Goal: Information Seeking & Learning: Learn about a topic

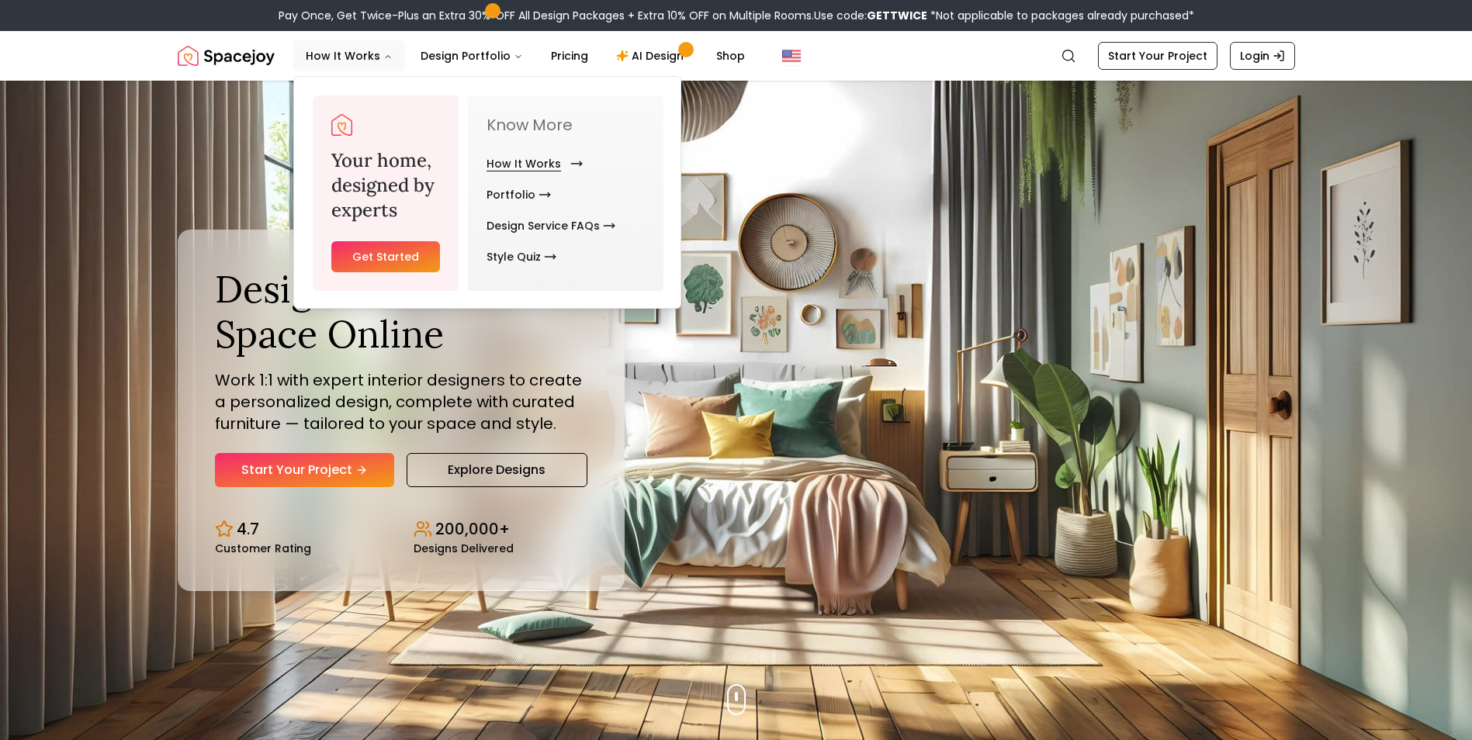
click at [536, 162] on link "How It Works" at bounding box center [532, 163] width 90 height 31
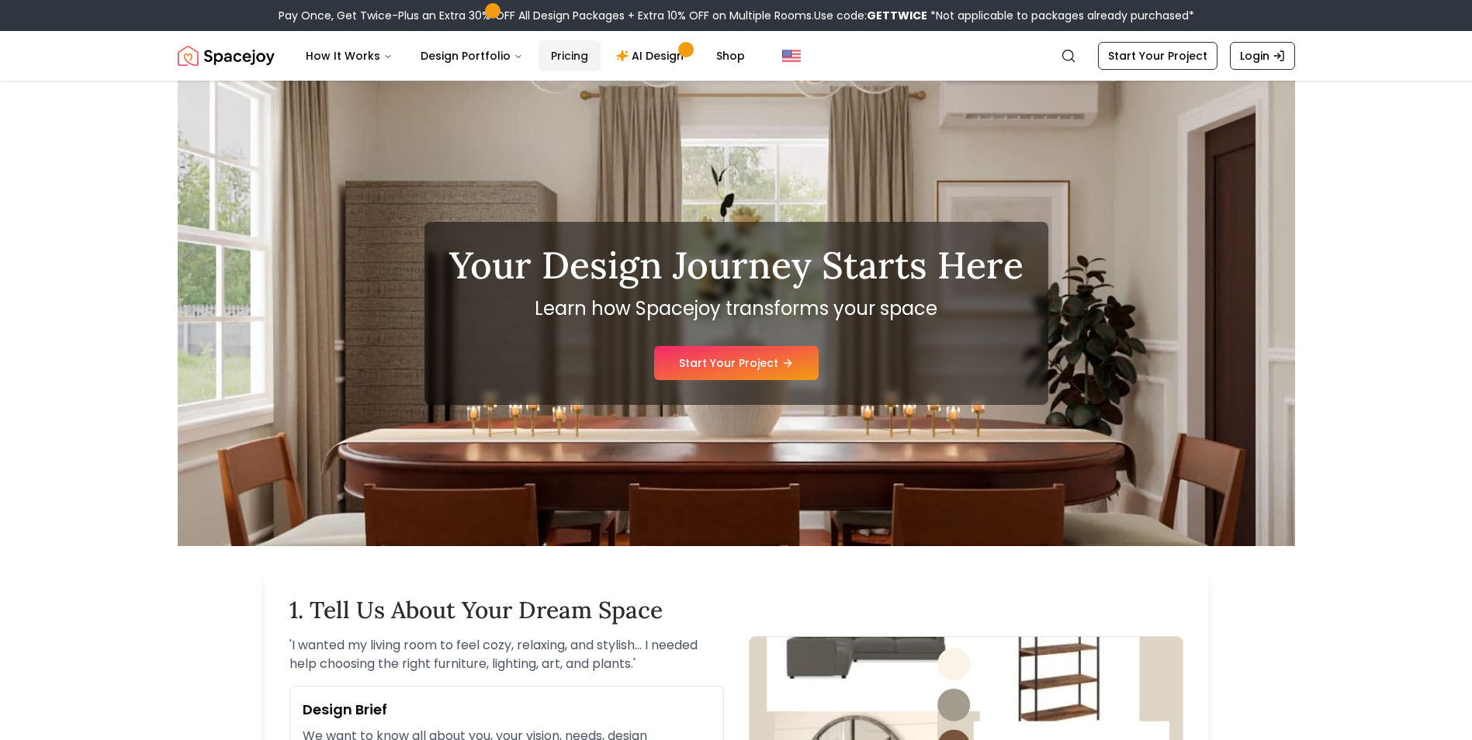
click at [555, 51] on link "Pricing" at bounding box center [570, 55] width 62 height 31
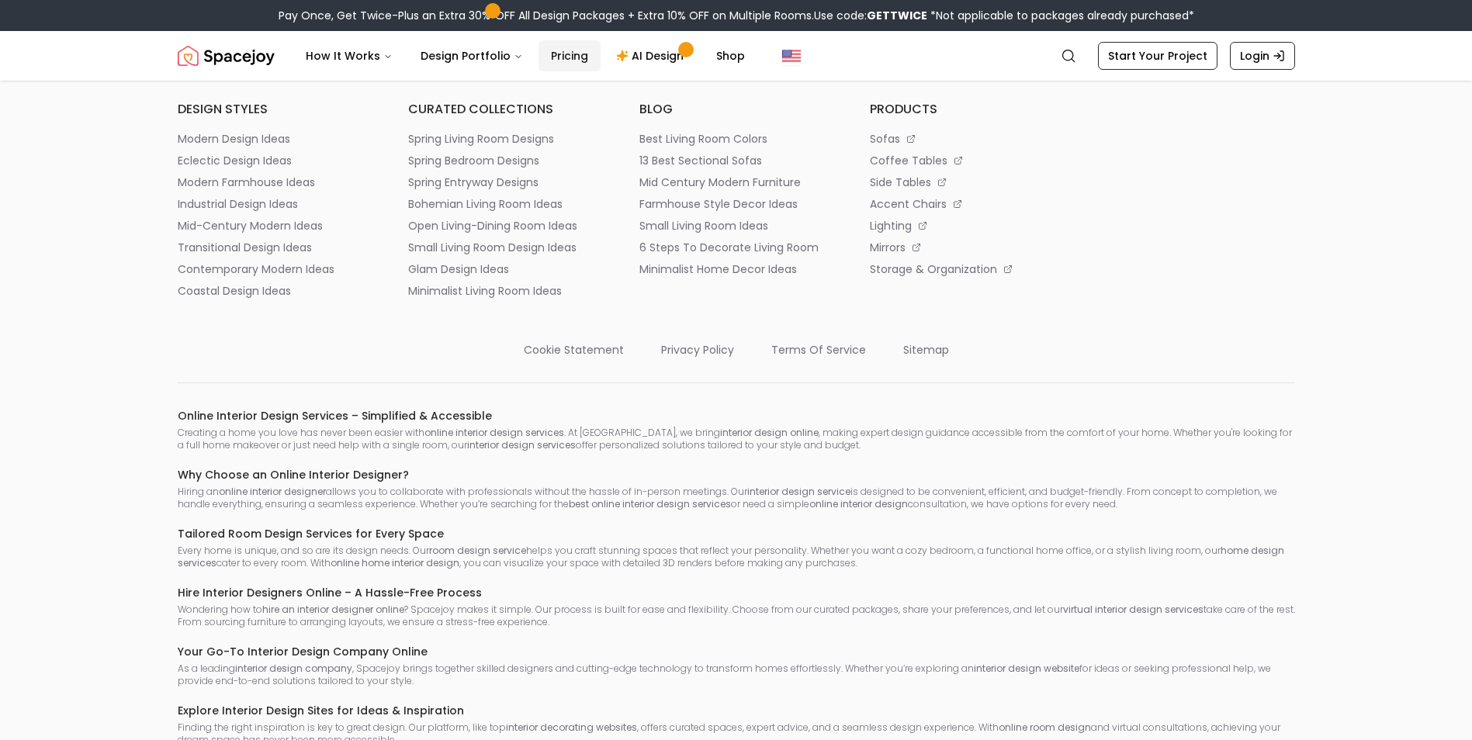
scroll to position [2173, 0]
